Goal: Information Seeking & Learning: Learn about a topic

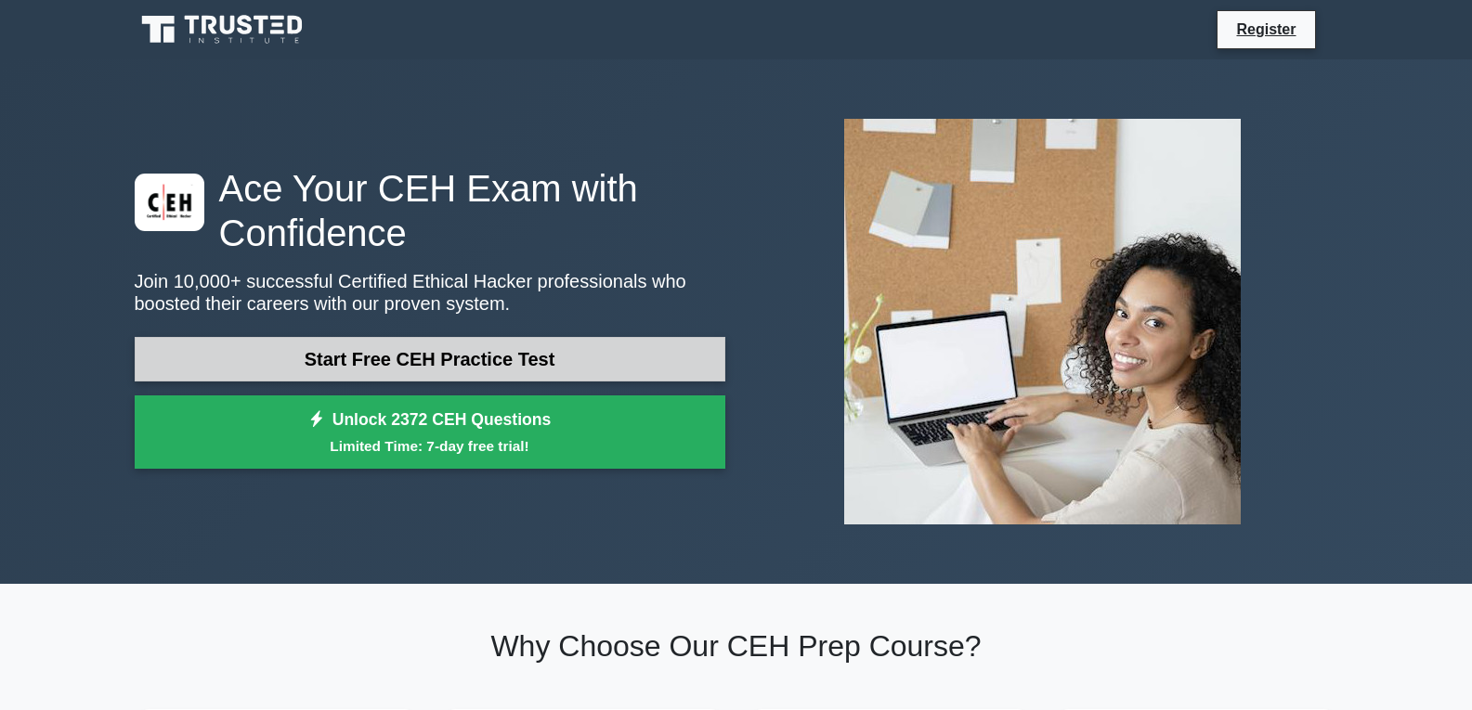
click at [341, 371] on link "Start Free CEH Practice Test" at bounding box center [430, 359] width 591 height 45
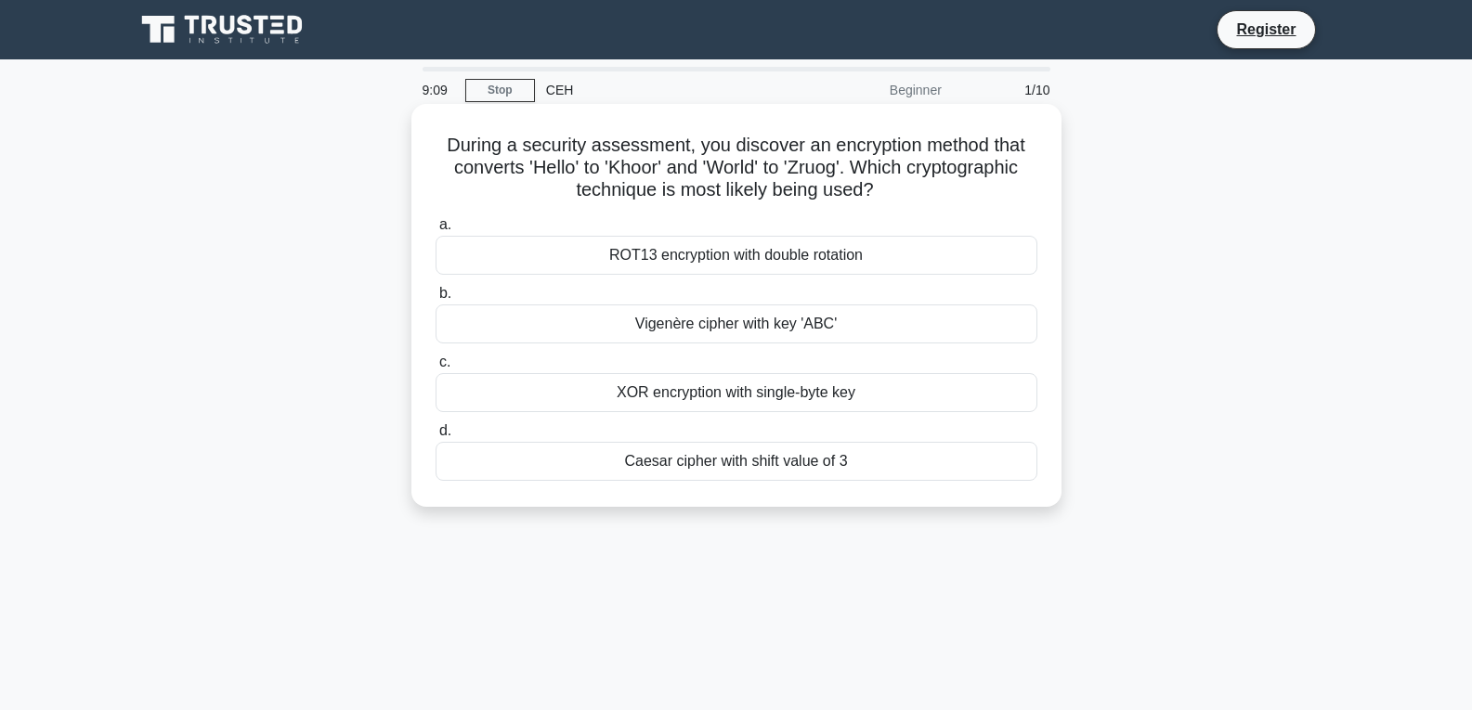
click at [807, 402] on div "XOR encryption with single-byte key" at bounding box center [737, 392] width 602 height 39
click at [436, 369] on input "c. XOR encryption with single-byte key" at bounding box center [436, 363] width 0 height 12
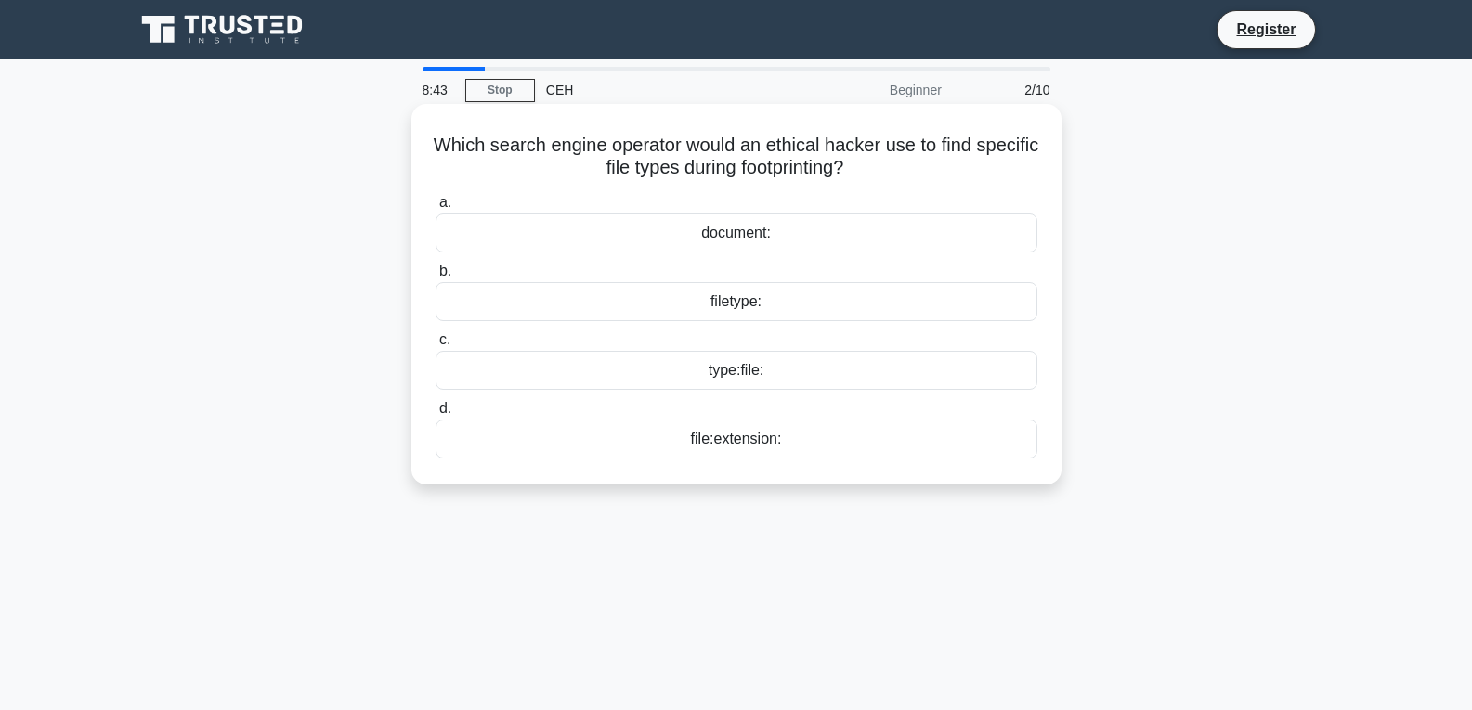
click at [721, 383] on div "type:file:" at bounding box center [737, 370] width 602 height 39
click at [436, 346] on input "c. type:file:" at bounding box center [436, 340] width 0 height 12
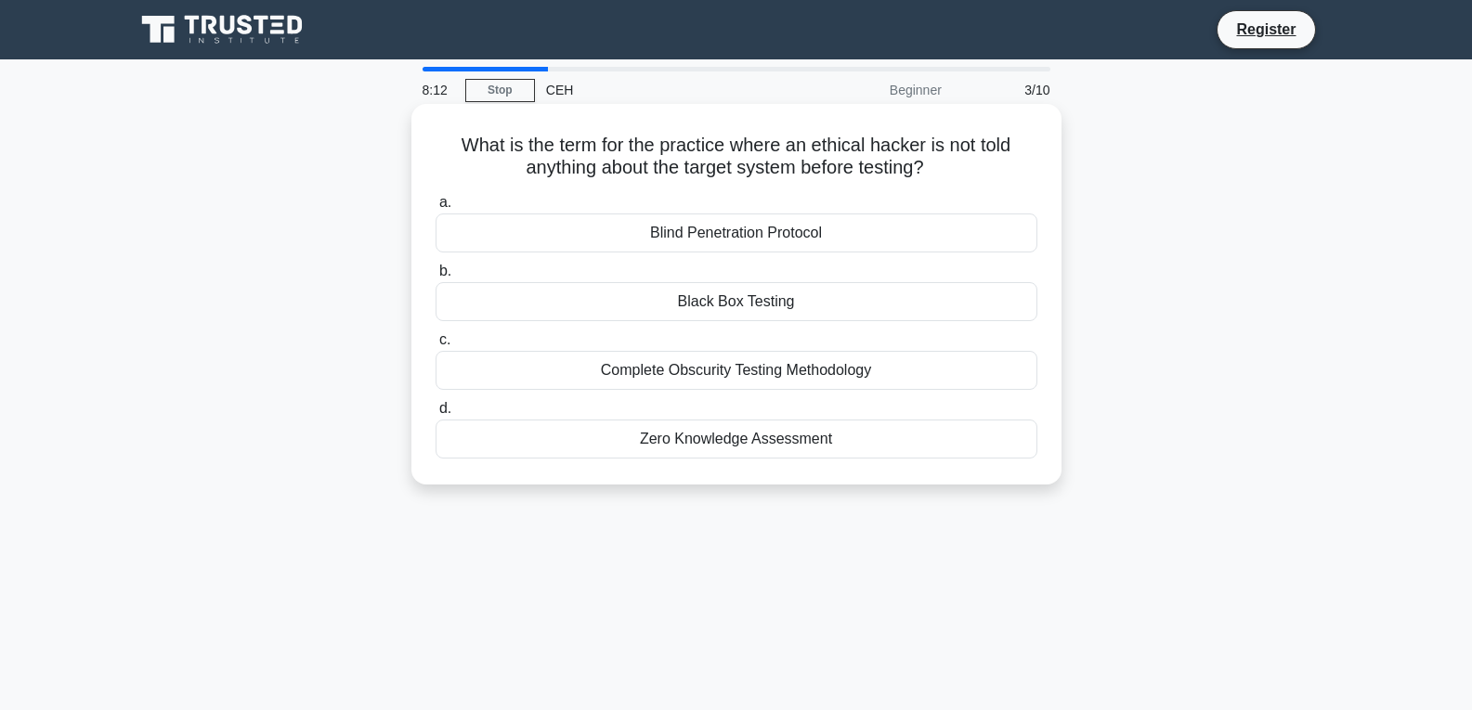
click at [737, 445] on div "Zero Knowledge Assessment" at bounding box center [737, 439] width 602 height 39
click at [436, 415] on input "d. Zero Knowledge Assessment" at bounding box center [436, 409] width 0 height 12
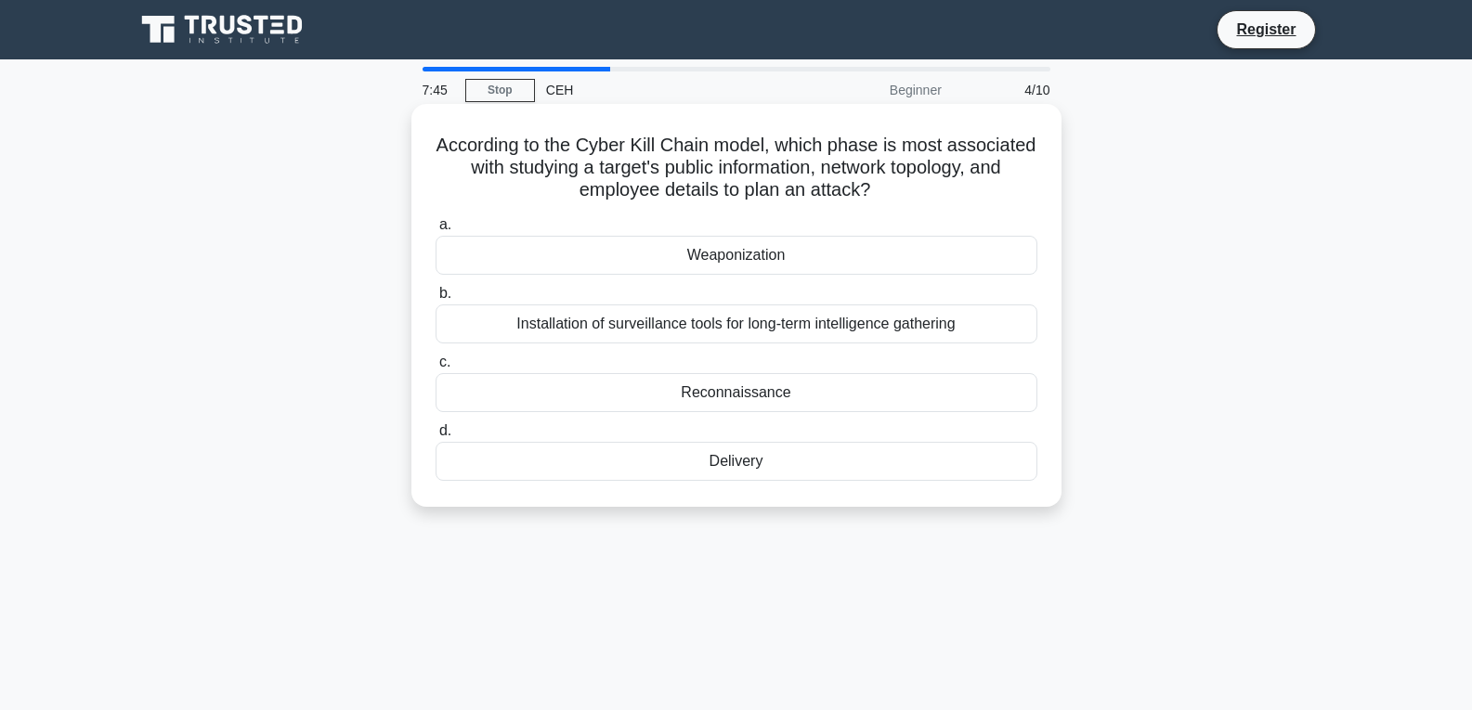
drag, startPoint x: 736, startPoint y: 245, endPoint x: 736, endPoint y: 270, distance: 25.1
click at [736, 270] on div "Weaponization" at bounding box center [737, 255] width 602 height 39
click at [436, 231] on input "a. Weaponization" at bounding box center [436, 225] width 0 height 12
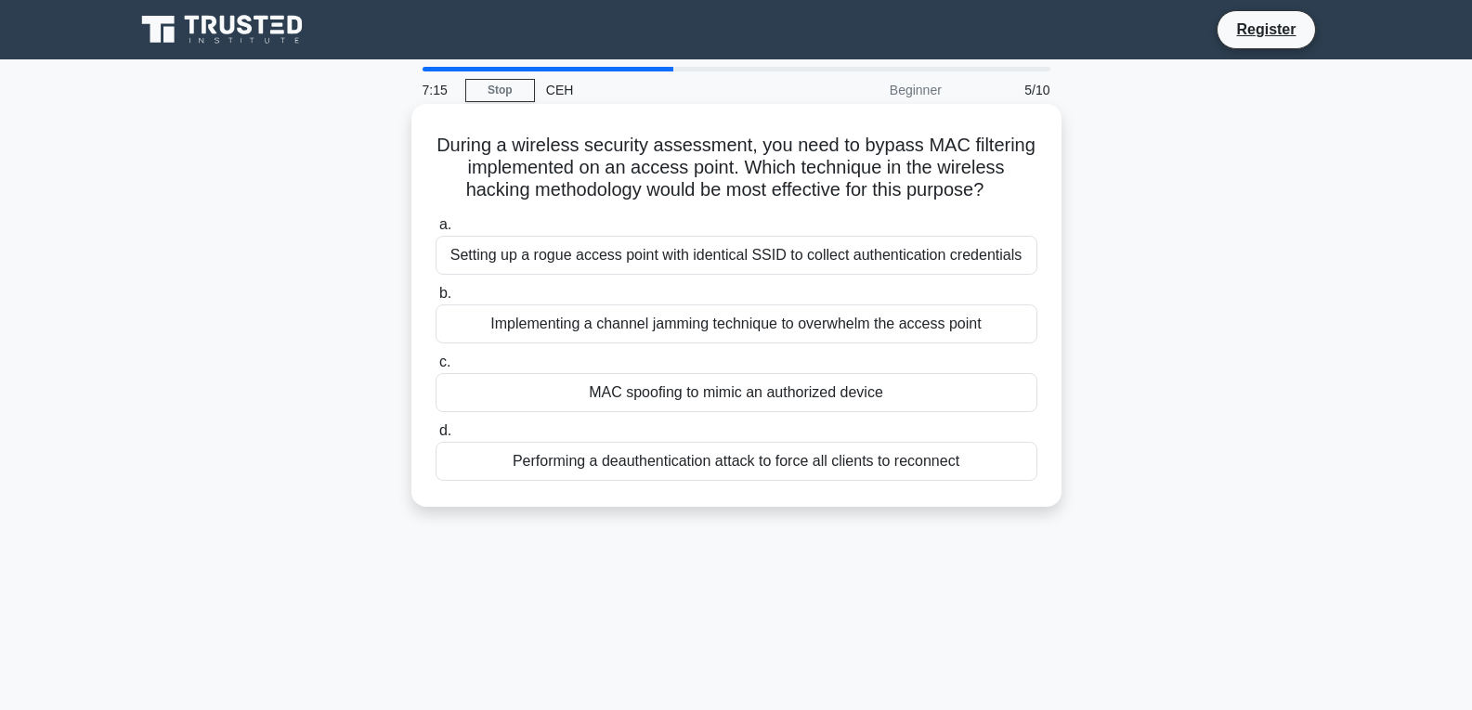
click at [779, 394] on div "MAC spoofing to mimic an authorized device" at bounding box center [737, 392] width 602 height 39
click at [436, 369] on input "c. MAC spoofing to mimic an authorized device" at bounding box center [436, 363] width 0 height 12
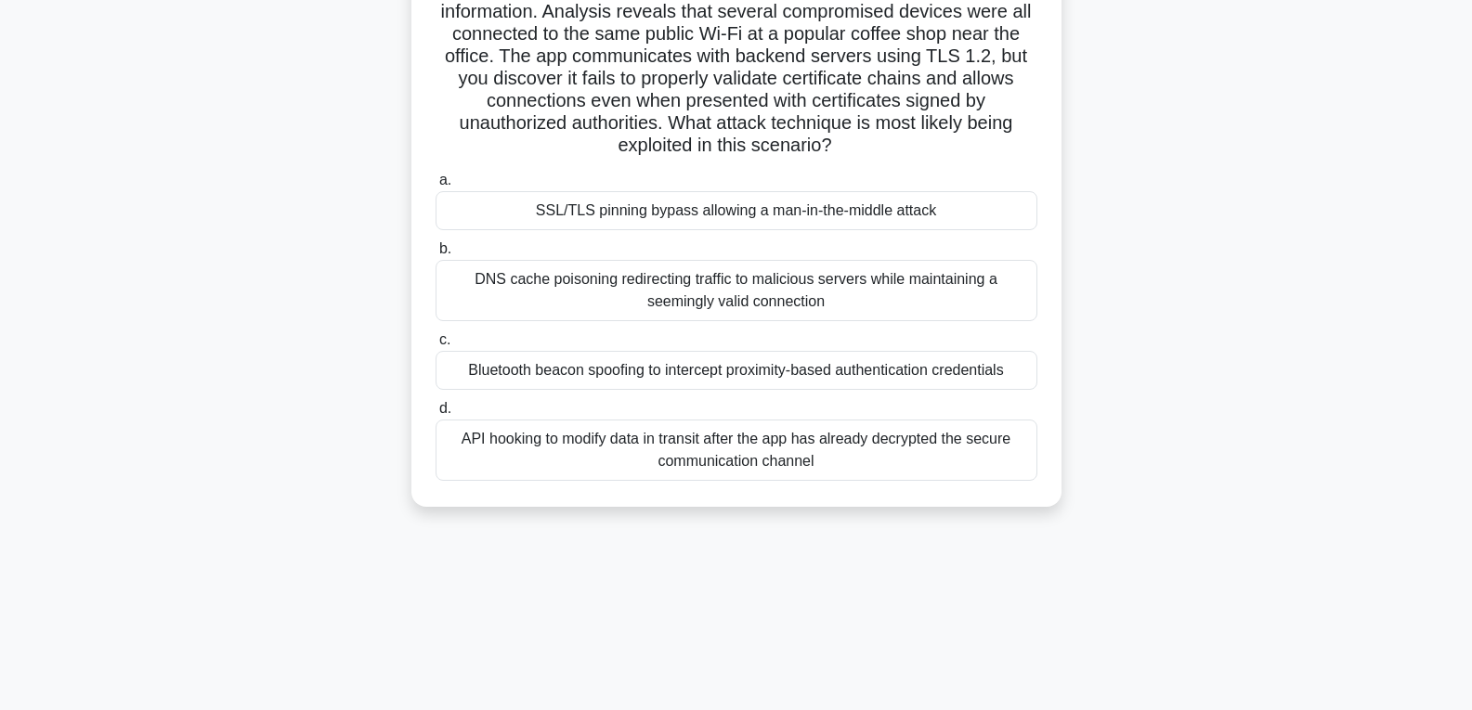
scroll to position [186, 0]
